Goal: Navigation & Orientation: Find specific page/section

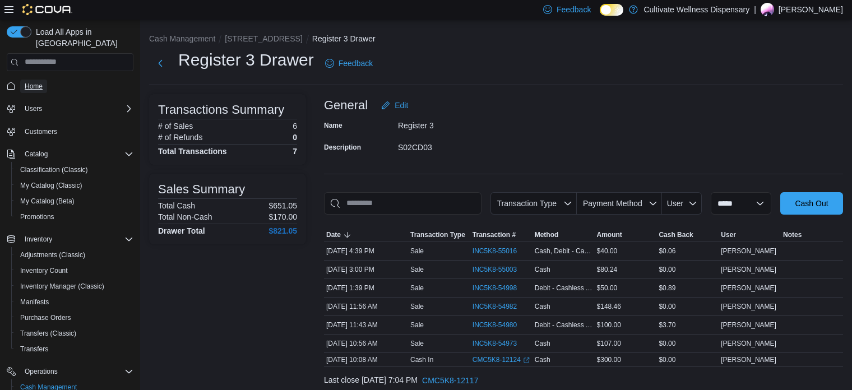
click at [38, 82] on span "Home" at bounding box center [34, 86] width 18 height 9
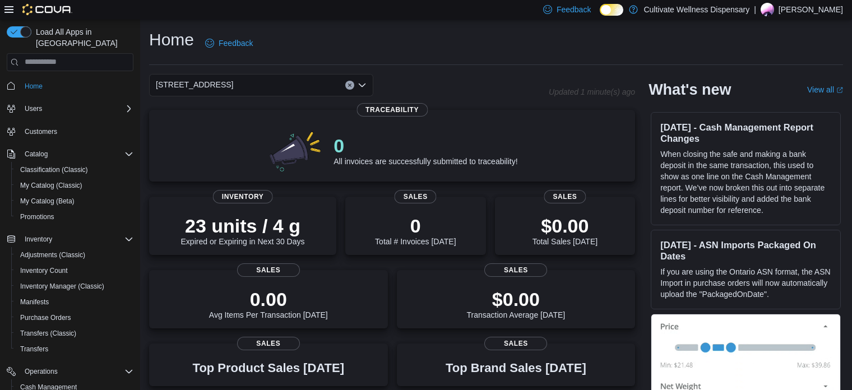
click at [431, 32] on div "Home Feedback" at bounding box center [496, 43] width 694 height 29
click at [39, 82] on span "Home" at bounding box center [34, 86] width 18 height 9
click at [452, 40] on div "Home Feedback" at bounding box center [496, 43] width 694 height 29
click at [546, 57] on div "Home Feedback" at bounding box center [496, 43] width 694 height 29
click at [382, 43] on div "Home Feedback" at bounding box center [496, 43] width 694 height 29
